Goal: Find specific page/section: Find specific page/section

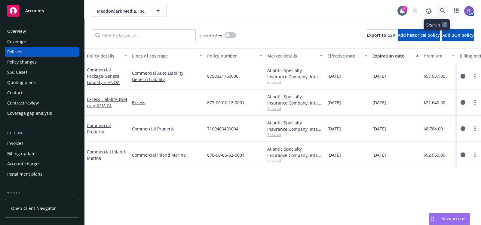
click at [440, 10] on icon at bounding box center [442, 10] width 5 height 5
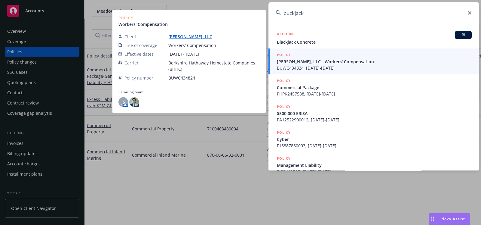
type input "buckjack"
click at [311, 63] on span "[PERSON_NAME], LLC - Workers' Compensation" at bounding box center [374, 61] width 195 height 6
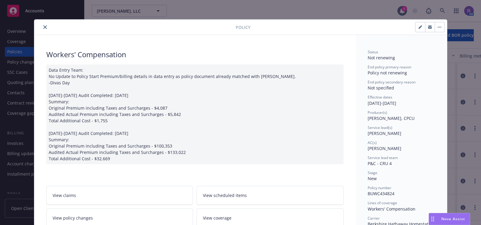
click at [45, 26] on button "close" at bounding box center [45, 26] width 7 height 7
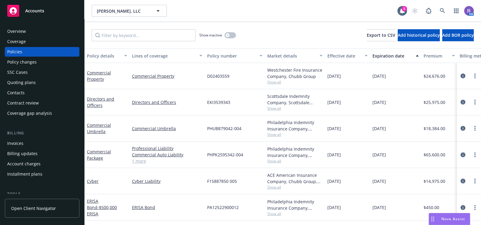
click at [16, 54] on div "Policies" at bounding box center [14, 52] width 15 height 10
click at [38, 34] on div "Overview" at bounding box center [42, 31] width 70 height 10
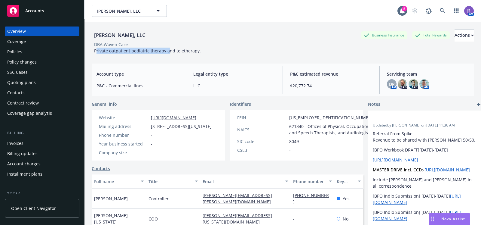
drag, startPoint x: 96, startPoint y: 52, endPoint x: 168, endPoint y: 52, distance: 72.5
click at [168, 52] on span "Private outpatient pediatric therapy and teletherapy." at bounding box center [147, 51] width 107 height 6
click at [205, 51] on div "[PERSON_NAME], LLC Business Insurance Total Rewards Actions DBA: Woven Care Pri…" at bounding box center [283, 41] width 382 height 25
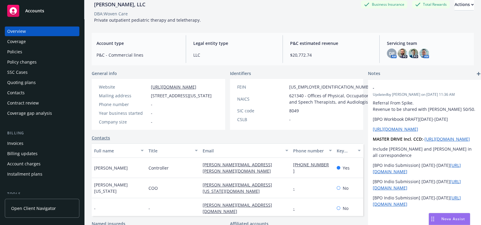
scroll to position [29, 0]
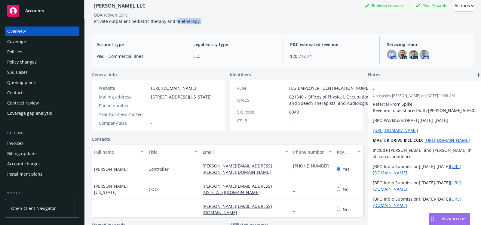
drag, startPoint x: 174, startPoint y: 22, endPoint x: 199, endPoint y: 22, distance: 24.1
click at [199, 22] on div "Private outpatient pediatric therapy and teletherapy." at bounding box center [148, 21] width 112 height 6
click at [223, 22] on div "[PERSON_NAME], LLC Business Insurance Total Rewards Actions DBA: Woven Care Pri…" at bounding box center [283, 12] width 382 height 25
drag, startPoint x: 174, startPoint y: 22, endPoint x: 200, endPoint y: 21, distance: 25.6
click at [200, 21] on div "[PERSON_NAME], LLC Business Insurance Total Rewards Actions DBA: Woven Care Pri…" at bounding box center [283, 12] width 382 height 25
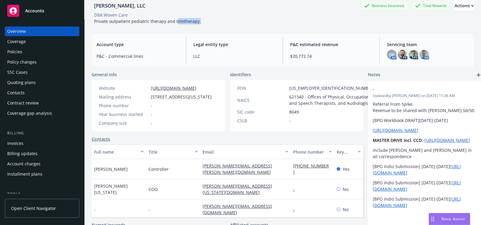
click at [42, 48] on div "Policies" at bounding box center [42, 52] width 70 height 10
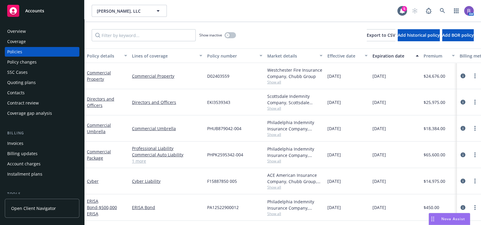
click at [136, 160] on link "1 more" at bounding box center [167, 161] width 70 height 6
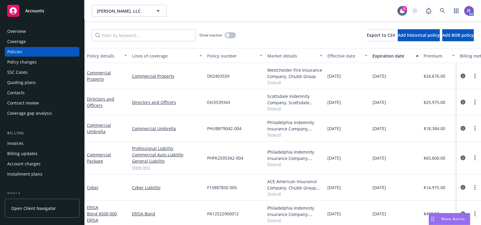
click at [15, 53] on div "Policies" at bounding box center [14, 52] width 15 height 10
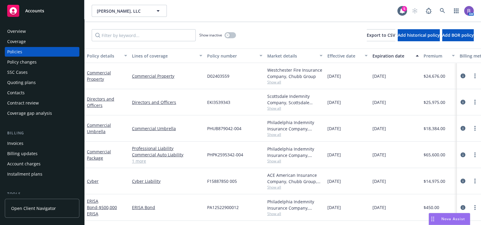
click at [135, 161] on link "1 more" at bounding box center [167, 161] width 70 height 6
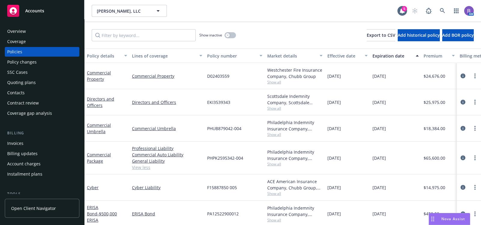
click at [31, 29] on div "Overview" at bounding box center [42, 31] width 70 height 10
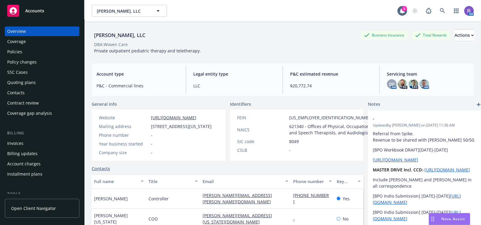
click at [46, 49] on div "Policies" at bounding box center [42, 52] width 70 height 10
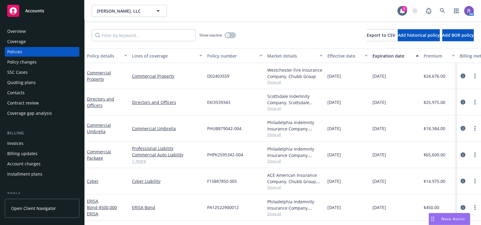
click at [44, 29] on div "Overview" at bounding box center [42, 31] width 70 height 10
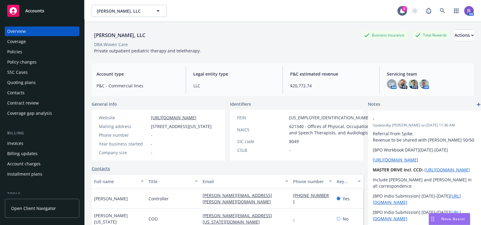
click at [174, 48] on span "Private outpatient pediatric therapy and teletherapy." at bounding box center [147, 51] width 107 height 6
click at [252, 49] on div "[PERSON_NAME], LLC Business Insurance Total Rewards Actions DBA: Woven Care Pri…" at bounding box center [283, 41] width 382 height 25
drag, startPoint x: 202, startPoint y: 51, endPoint x: 95, endPoint y: 52, distance: 107.4
click at [95, 52] on div "[PERSON_NAME], LLC Business Insurance Total Rewards Actions DBA: Woven Care Pri…" at bounding box center [283, 41] width 382 height 25
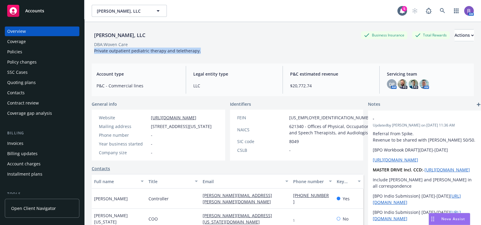
click at [95, 52] on span "Private outpatient pediatric therapy and teletherapy." at bounding box center [147, 51] width 107 height 6
click at [117, 53] on span "Private outpatient pediatric therapy and teletherapy." at bounding box center [147, 51] width 107 height 6
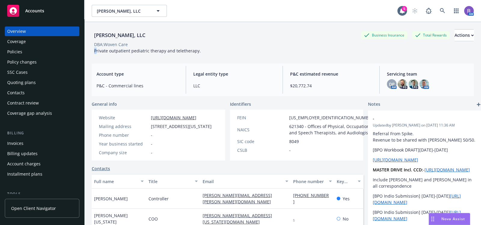
click at [152, 50] on span "Private outpatient pediatric therapy and teletherapy." at bounding box center [147, 51] width 107 height 6
click at [191, 50] on span "Private outpatient pediatric therapy and teletherapy." at bounding box center [147, 51] width 107 height 6
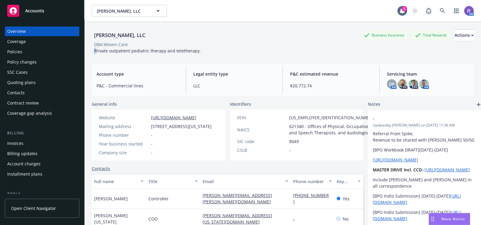
click at [191, 50] on span "Private outpatient pediatric therapy and teletherapy." at bounding box center [147, 51] width 107 height 6
click at [205, 50] on div "[PERSON_NAME], LLC Business Insurance Total Rewards Actions DBA: Woven Care Pri…" at bounding box center [283, 41] width 382 height 25
drag, startPoint x: 196, startPoint y: 53, endPoint x: 94, endPoint y: 50, distance: 102.6
click at [94, 50] on div "Private outpatient pediatric therapy and teletherapy." at bounding box center [148, 51] width 112 height 6
click at [100, 33] on div "[PERSON_NAME], LLC" at bounding box center [120, 35] width 56 height 8
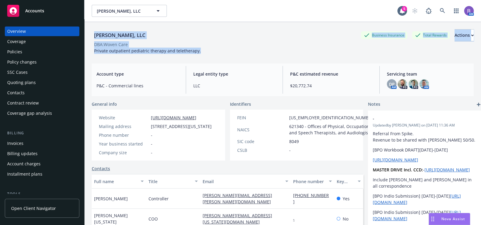
drag, startPoint x: 94, startPoint y: 34, endPoint x: 209, endPoint y: 52, distance: 116.9
click at [209, 52] on div "[PERSON_NAME], LLC Business Insurance Total Rewards Actions DBA: Woven Care Pri…" at bounding box center [283, 41] width 382 height 25
click at [184, 53] on span "Private outpatient pediatric therapy and teletherapy." at bounding box center [147, 51] width 107 height 6
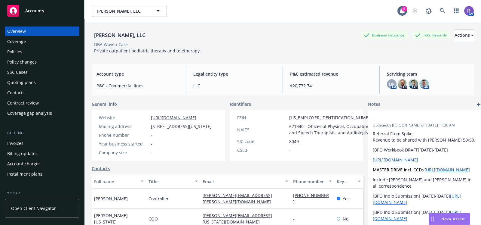
click at [291, 36] on div "[PERSON_NAME], LLC Business Insurance Total Rewards Actions" at bounding box center [283, 35] width 382 height 12
click at [310, 29] on div "[PERSON_NAME], LLC Business Insurance Total Rewards Actions DBA: Woven Care Pri…" at bounding box center [283, 40] width 382 height 37
click at [440, 12] on link at bounding box center [443, 11] width 12 height 12
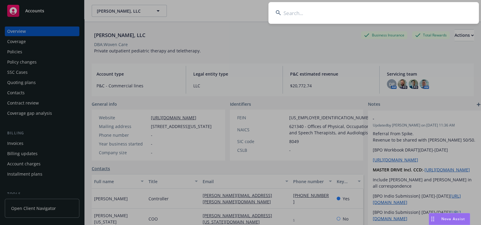
click at [440, 12] on input at bounding box center [374, 13] width 211 height 22
type input "GCG"
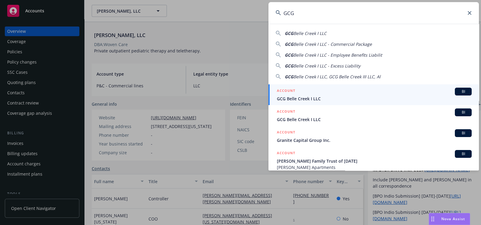
click at [301, 97] on span "GCG Belle Creek I LLC" at bounding box center [374, 98] width 195 height 6
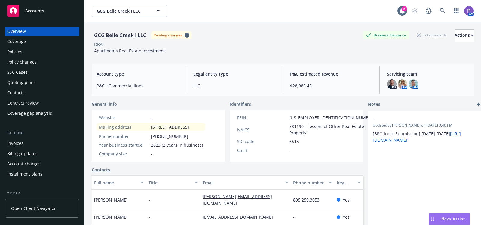
click at [43, 48] on div "Policies" at bounding box center [42, 52] width 70 height 10
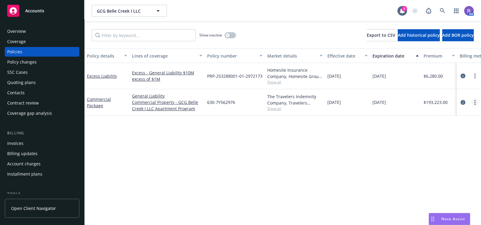
click at [475, 103] on icon "more" at bounding box center [475, 102] width 1 height 5
click at [417, 181] on link "Copy logging email" at bounding box center [437, 186] width 71 height 12
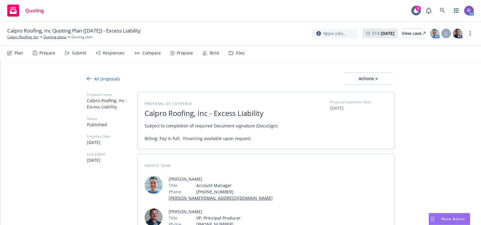
type textarea "x"
